Goal: Check status: Check status

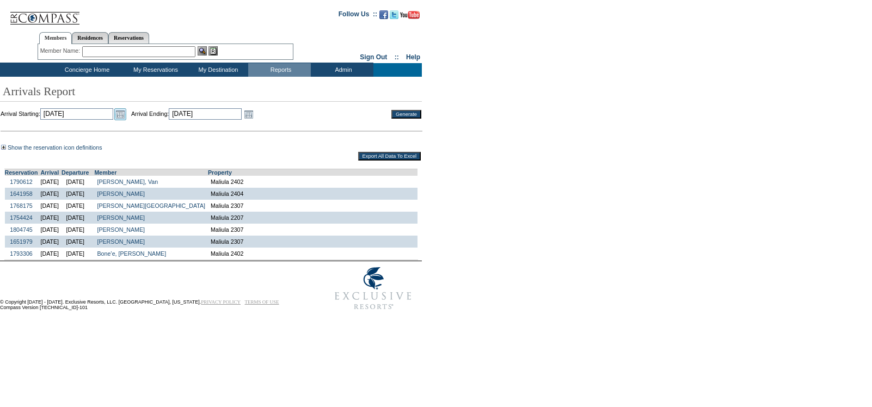
click at [126, 118] on link "Open the calendar popup." at bounding box center [120, 114] width 12 height 12
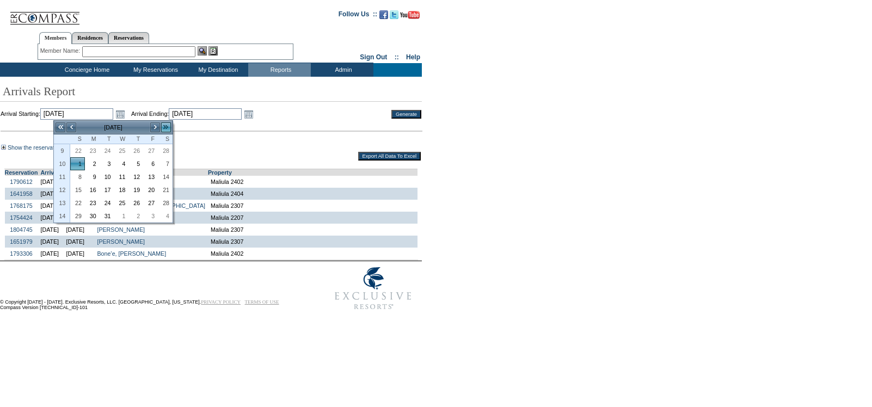
click at [161, 127] on link ">>" at bounding box center [166, 127] width 11 height 11
click at [73, 125] on link "<" at bounding box center [71, 127] width 11 height 11
click at [74, 127] on link "<" at bounding box center [71, 127] width 11 height 11
click at [122, 151] on link "1" at bounding box center [122, 151] width 14 height 12
type input "[DATE]"
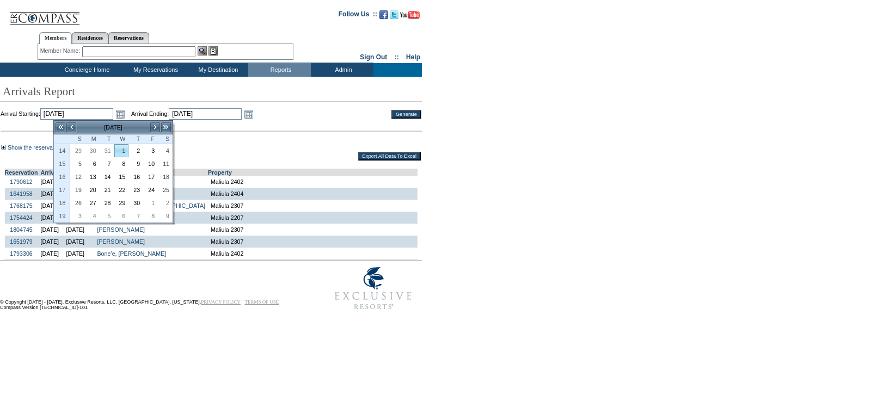
type input "[DATE]"
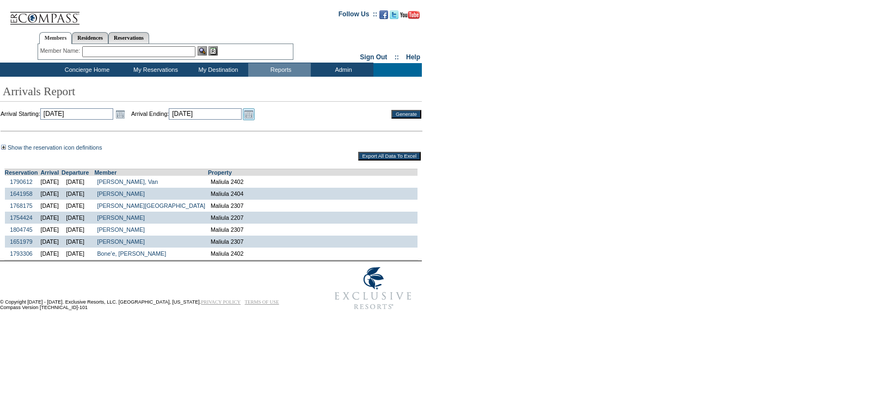
click at [255, 117] on link "Open the calendar popup." at bounding box center [249, 114] width 12 height 12
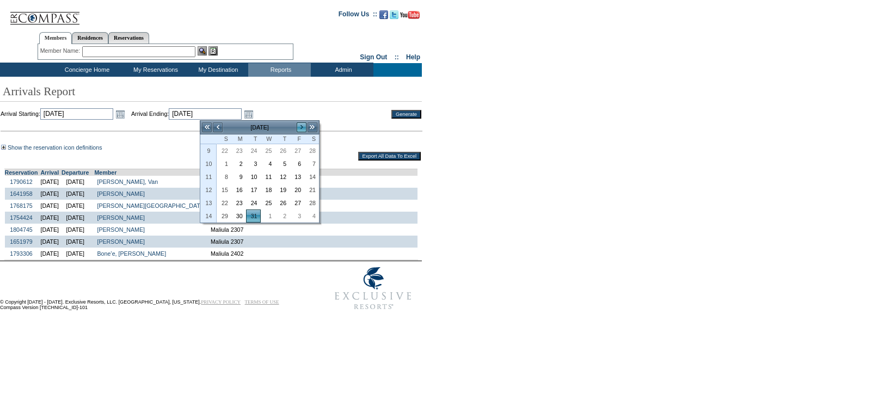
click at [299, 127] on link ">" at bounding box center [301, 127] width 11 height 11
click at [283, 204] on link "30" at bounding box center [282, 203] width 14 height 12
type input "[DATE]"
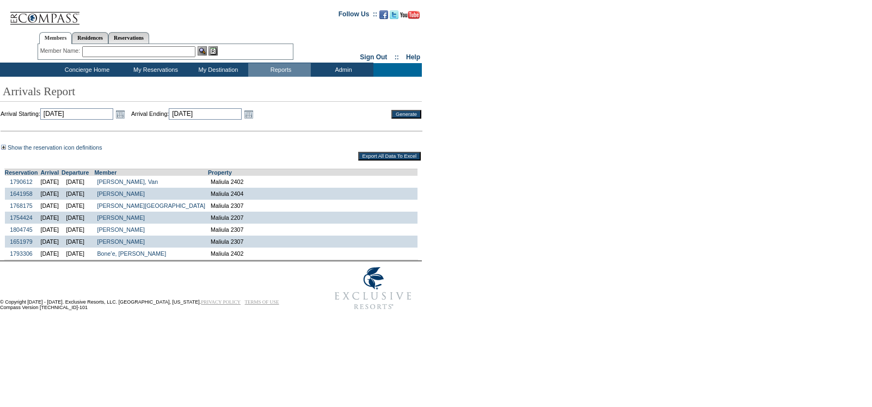
click at [403, 113] on input "Generate" at bounding box center [406, 114] width 30 height 9
